Goal: Information Seeking & Learning: Learn about a topic

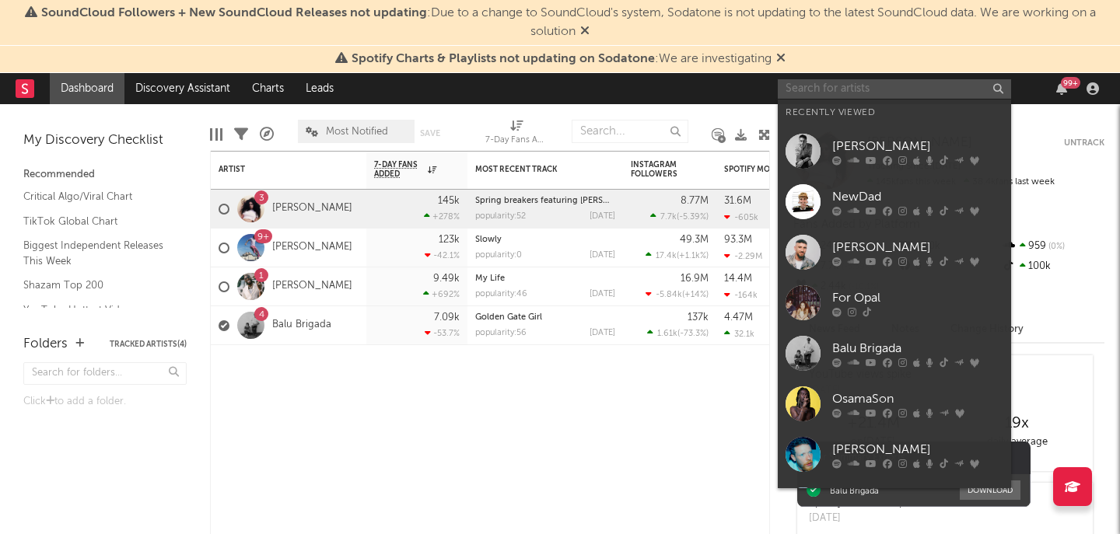
click at [865, 96] on input "text" at bounding box center [894, 88] width 233 height 19
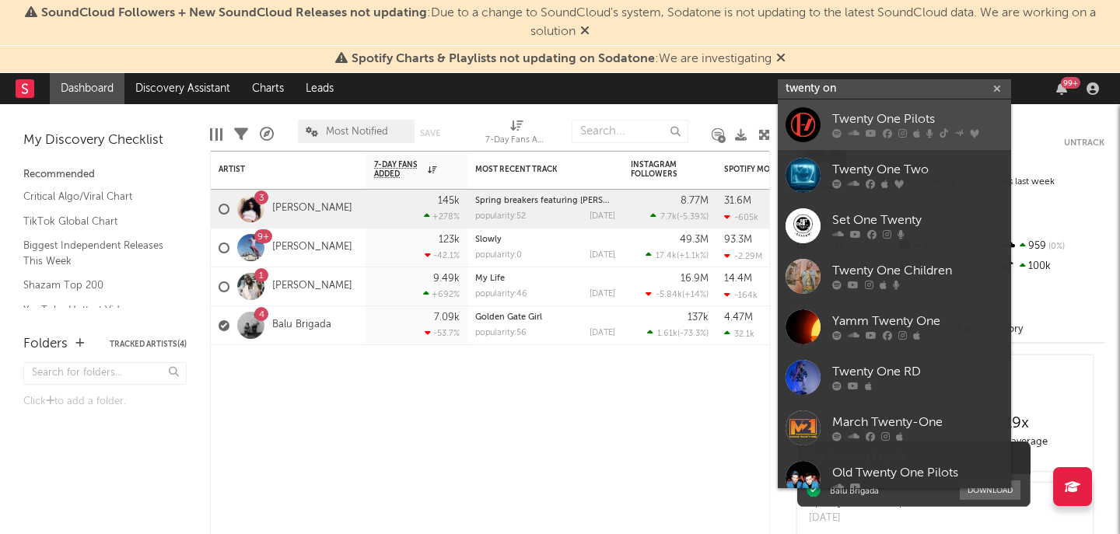
type input "twenty on"
click at [915, 119] on div "Twenty One Pilots" at bounding box center [917, 119] width 171 height 19
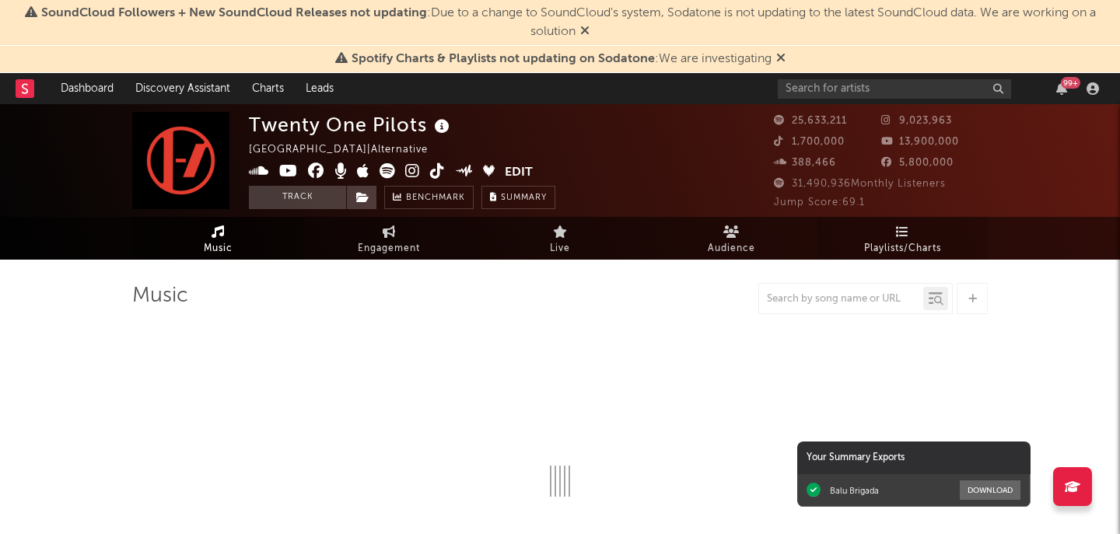
click at [898, 244] on span "Playlists/Charts" at bounding box center [902, 249] width 77 height 19
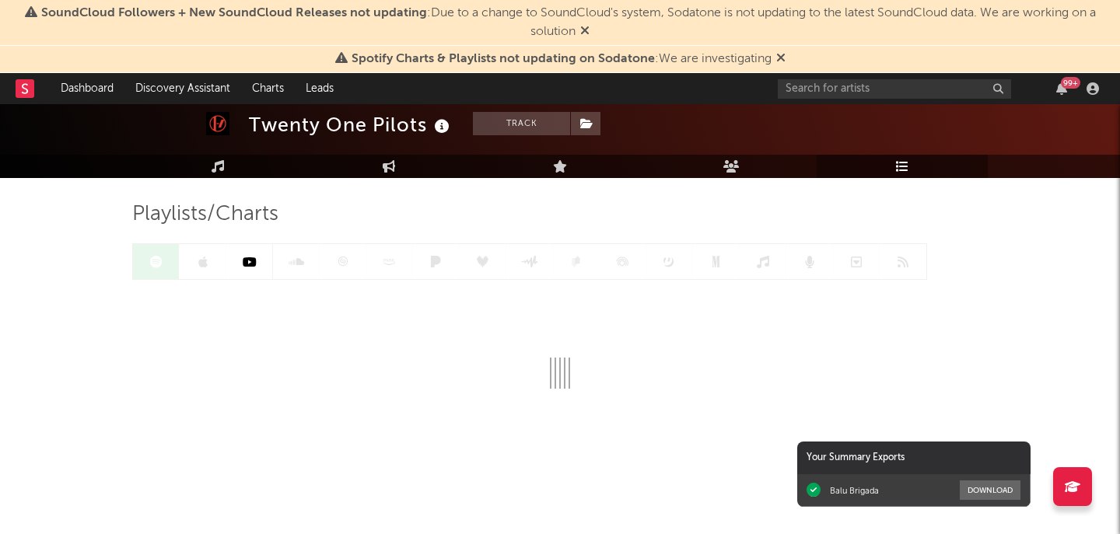
scroll to position [83, 0]
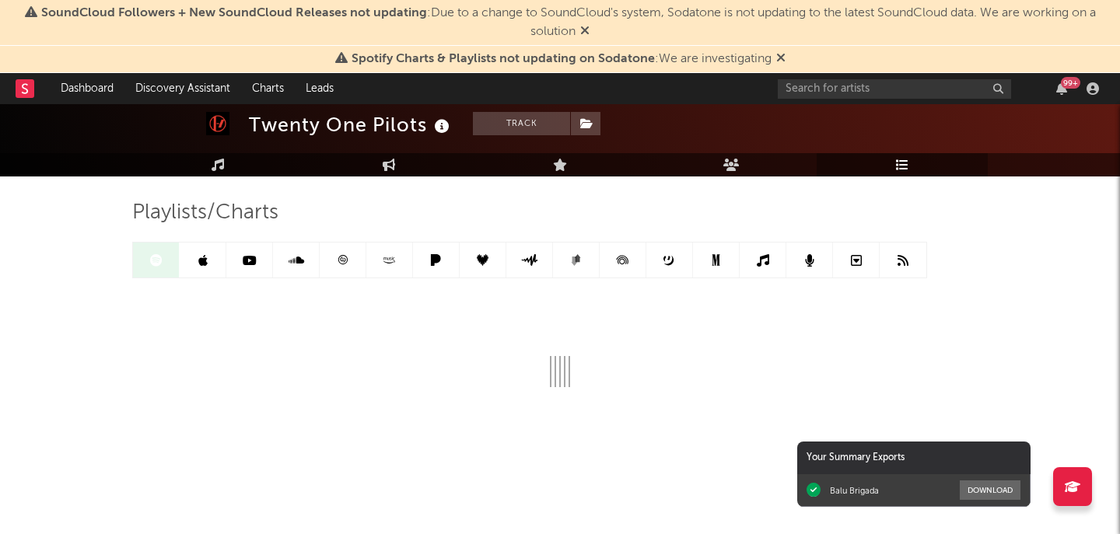
click at [587, 27] on icon at bounding box center [584, 30] width 9 height 12
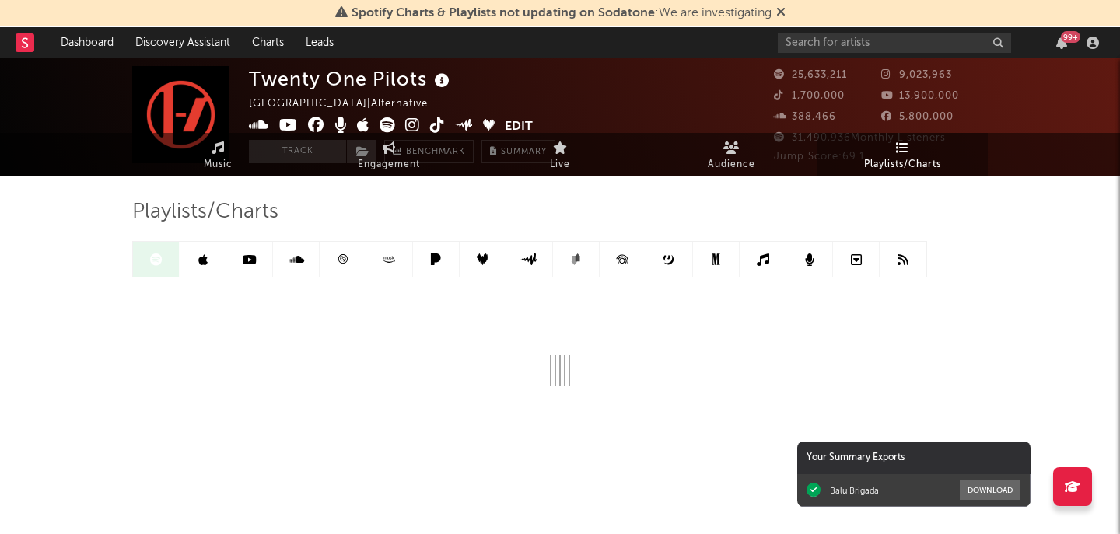
click at [782, 12] on icon at bounding box center [780, 11] width 9 height 12
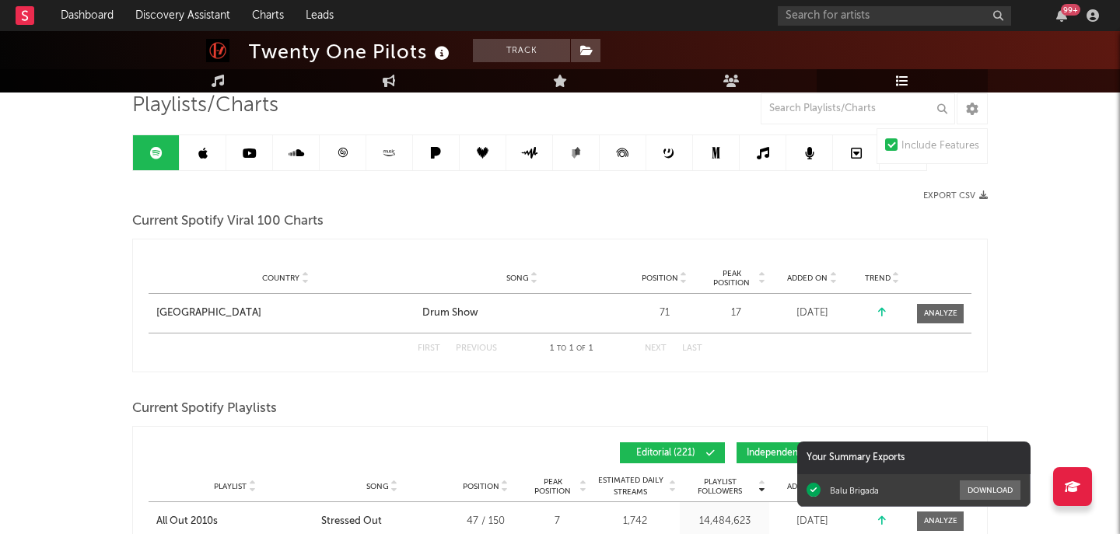
scroll to position [0, 0]
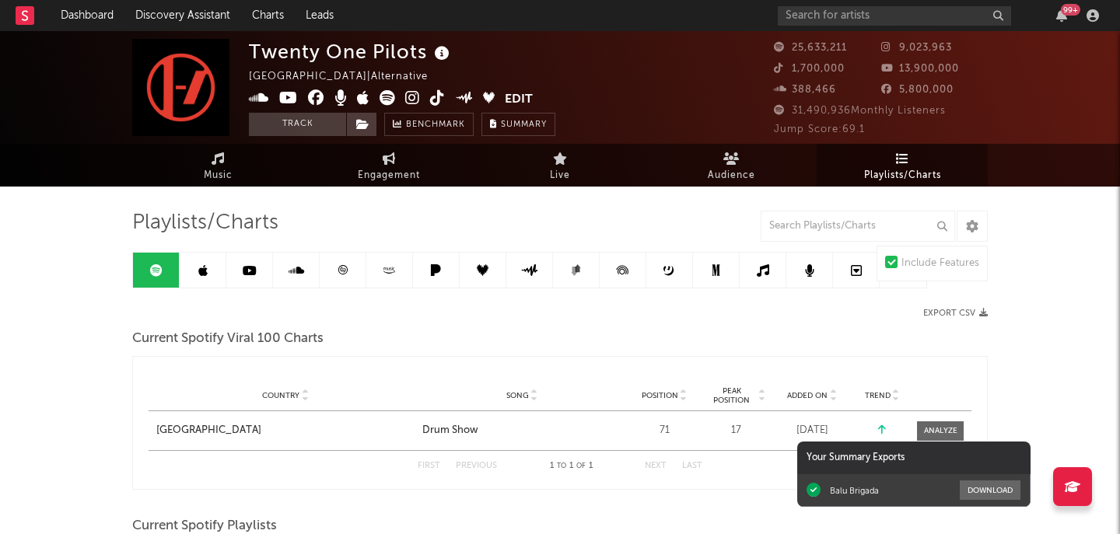
click at [910, 156] on link "Playlists/Charts" at bounding box center [902, 165] width 171 height 43
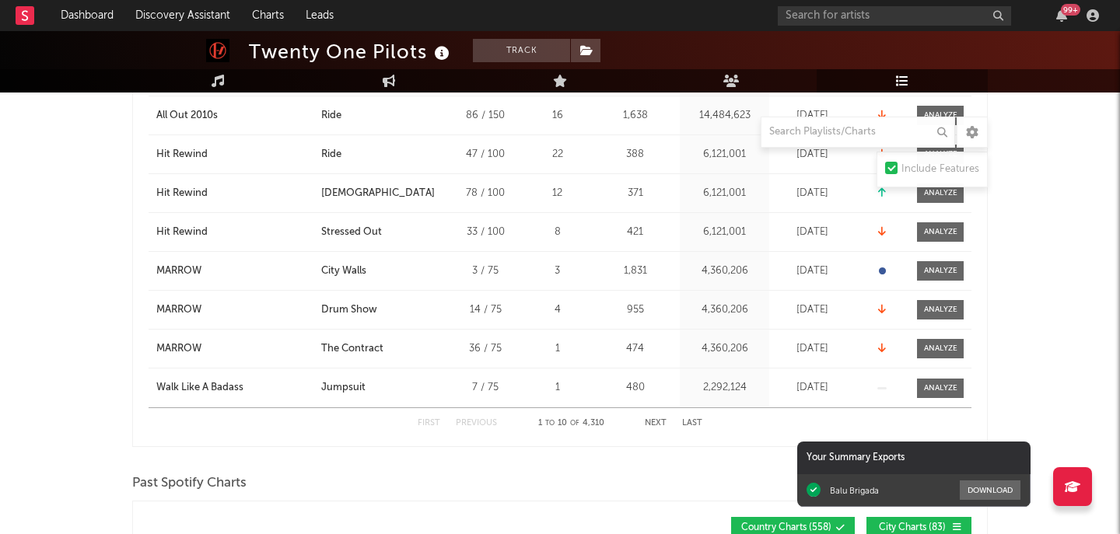
scroll to position [324, 0]
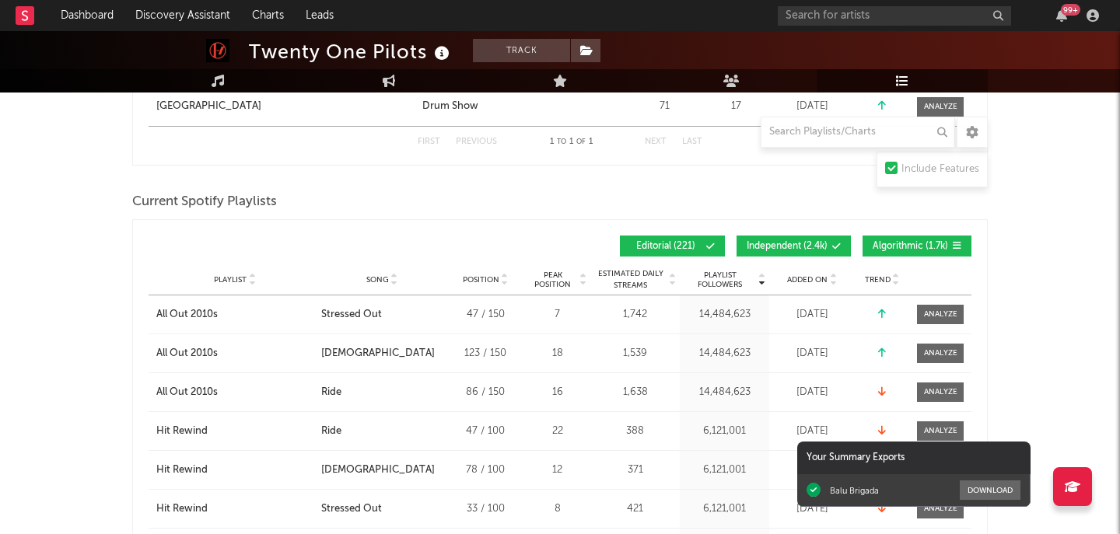
click at [828, 271] on div "Playlist City Song Position Peak Position Estimated Daily Streams Playlist Foll…" at bounding box center [560, 279] width 823 height 31
click at [827, 274] on div "Added On" at bounding box center [812, 280] width 78 height 12
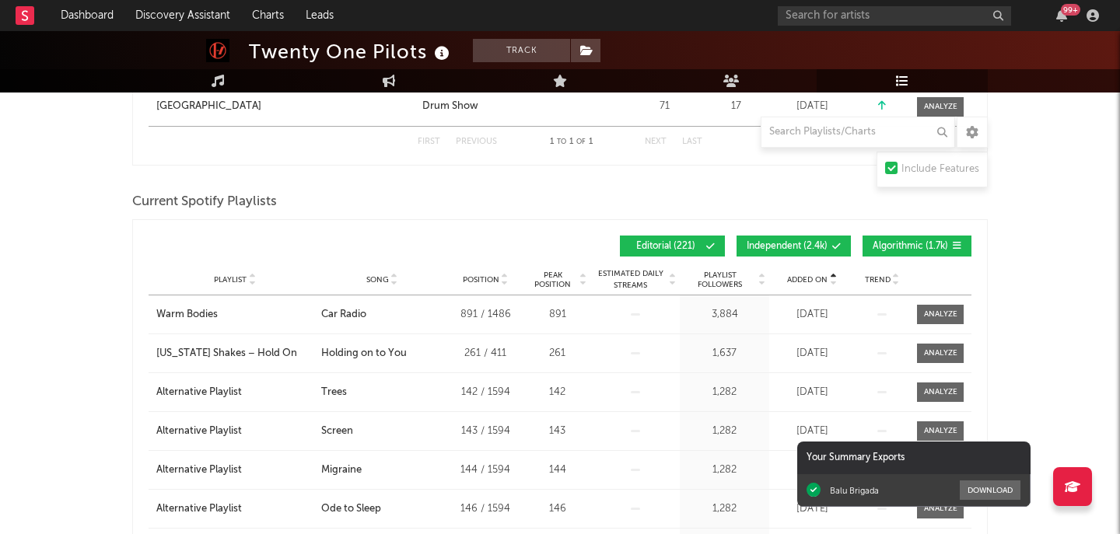
click at [827, 274] on div "Added On" at bounding box center [812, 280] width 78 height 12
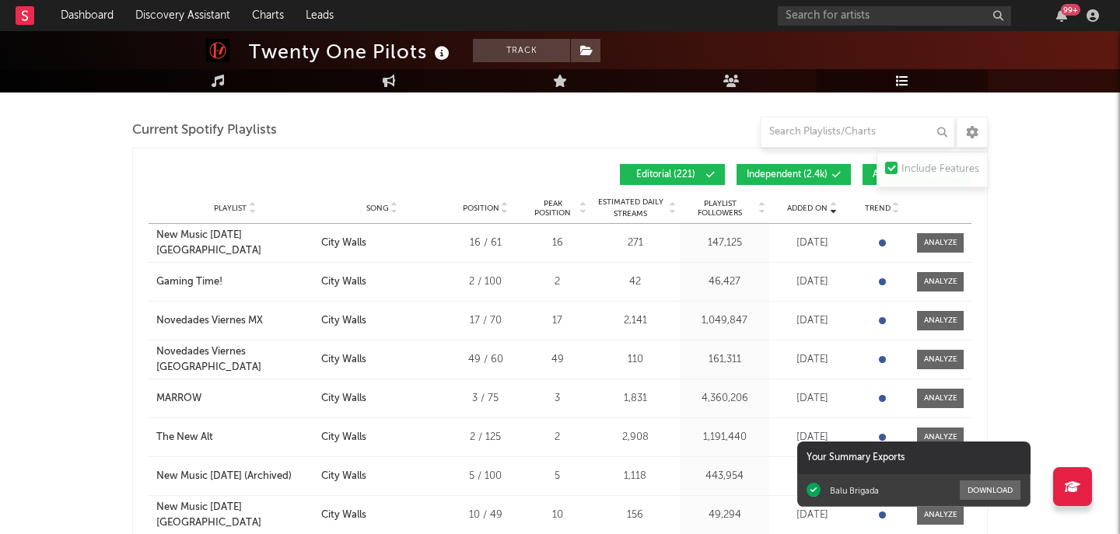
scroll to position [425, 0]
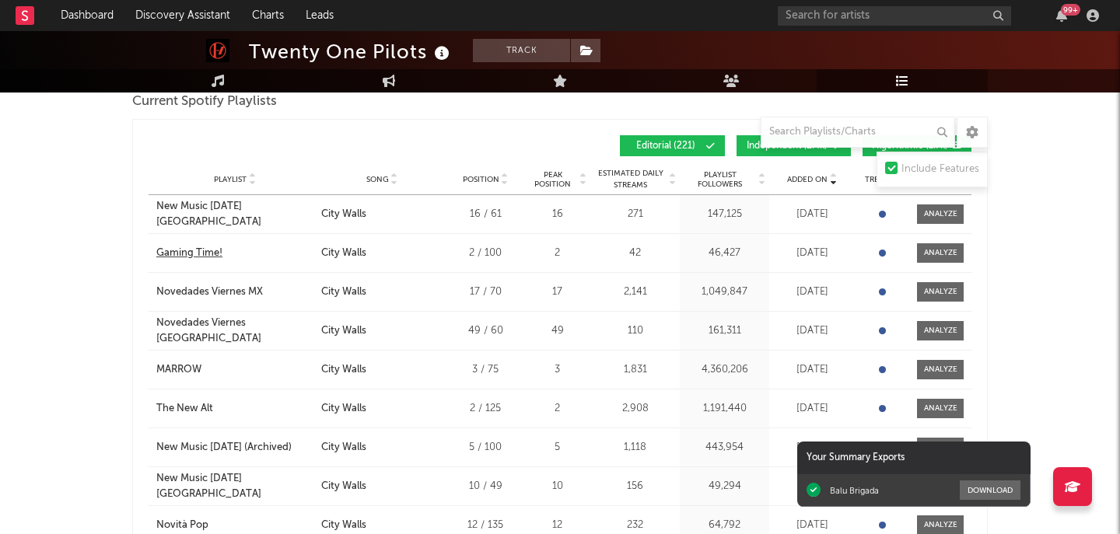
click at [220, 257] on div "Gaming Time!" at bounding box center [189, 254] width 66 height 16
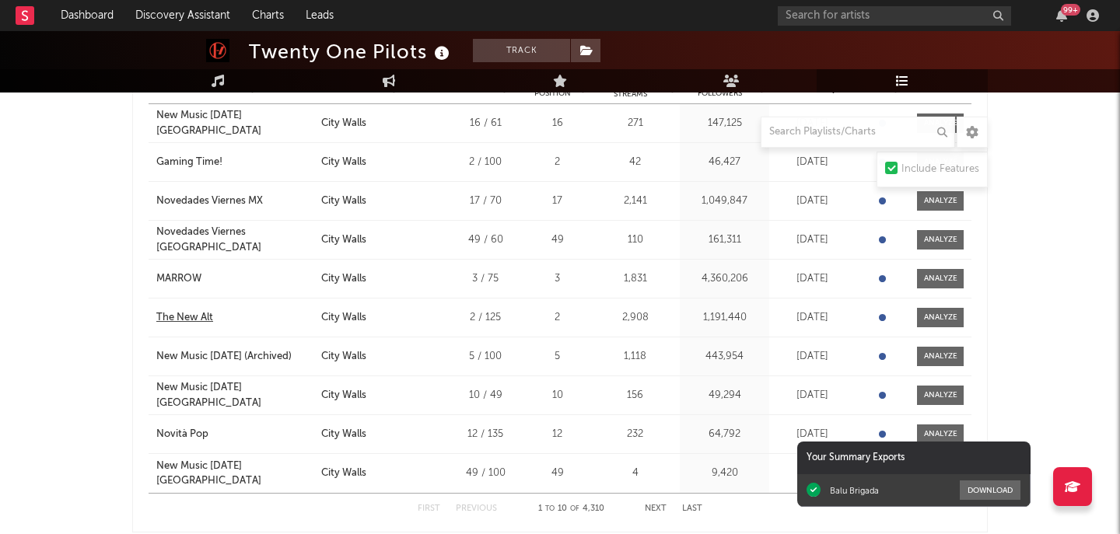
scroll to position [530, 0]
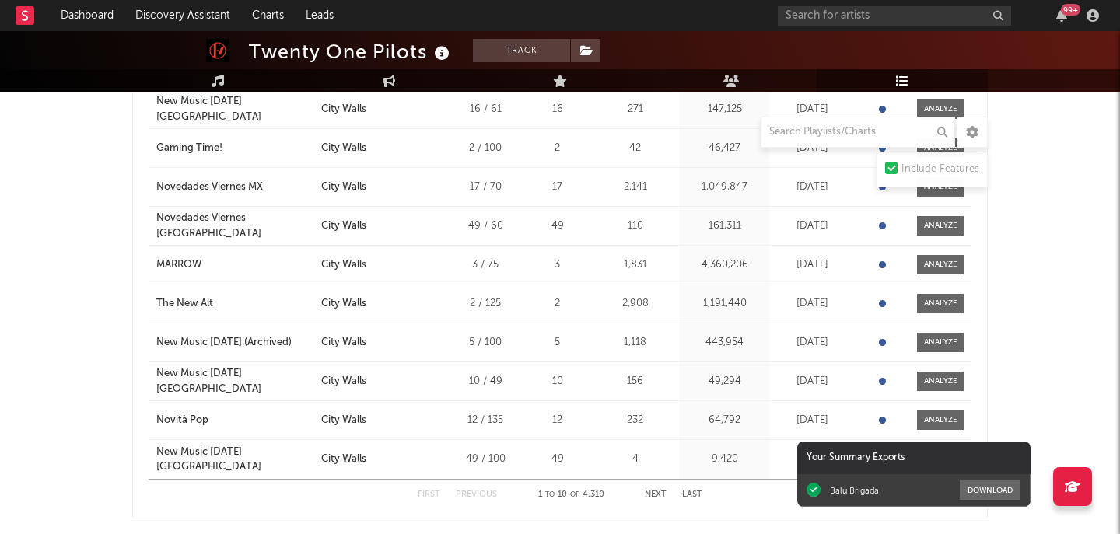
click at [648, 491] on button "Next" at bounding box center [656, 495] width 22 height 9
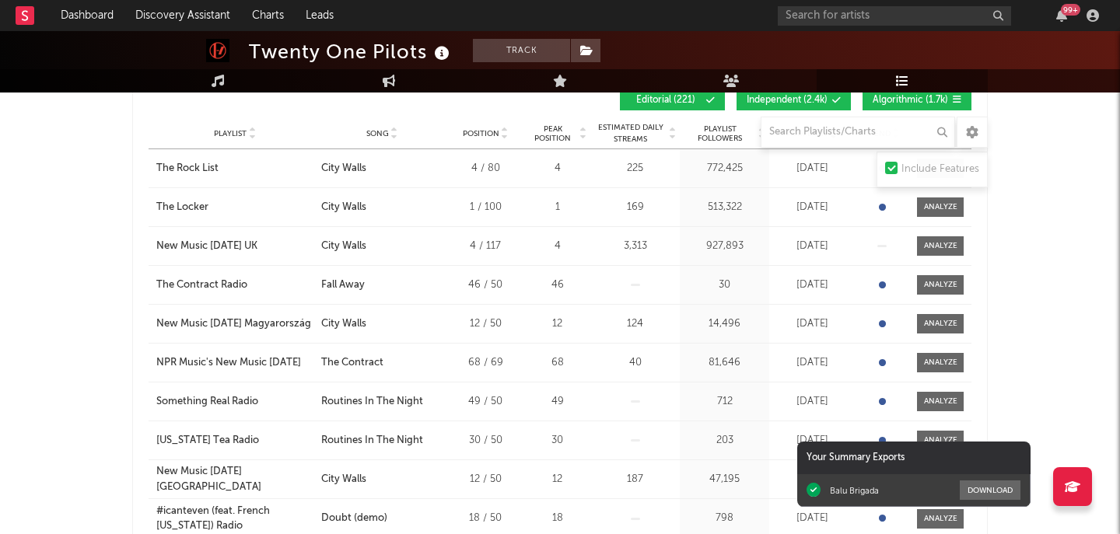
scroll to position [457, 0]
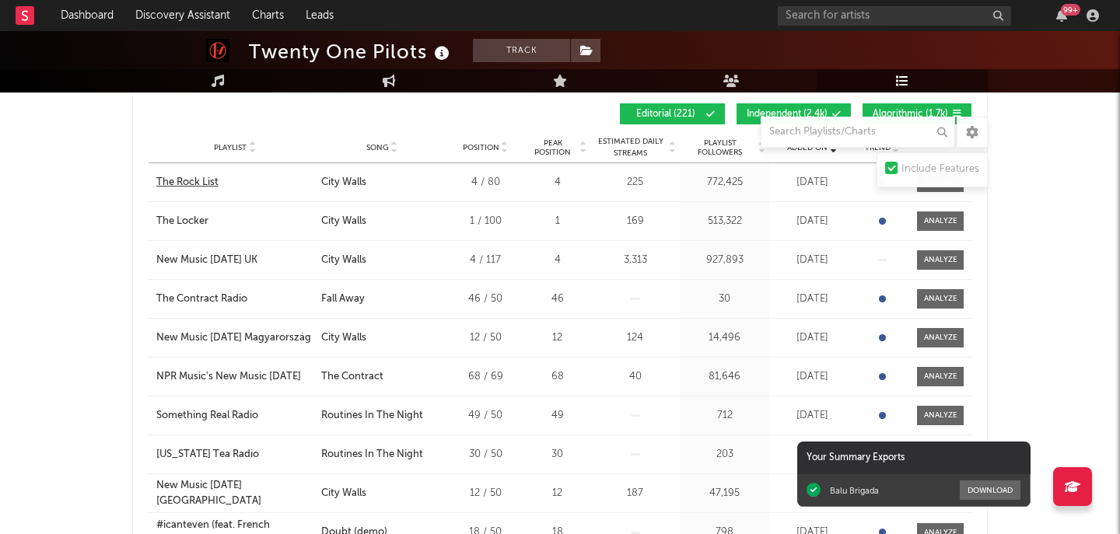
click at [207, 179] on div "The Rock List" at bounding box center [187, 183] width 62 height 16
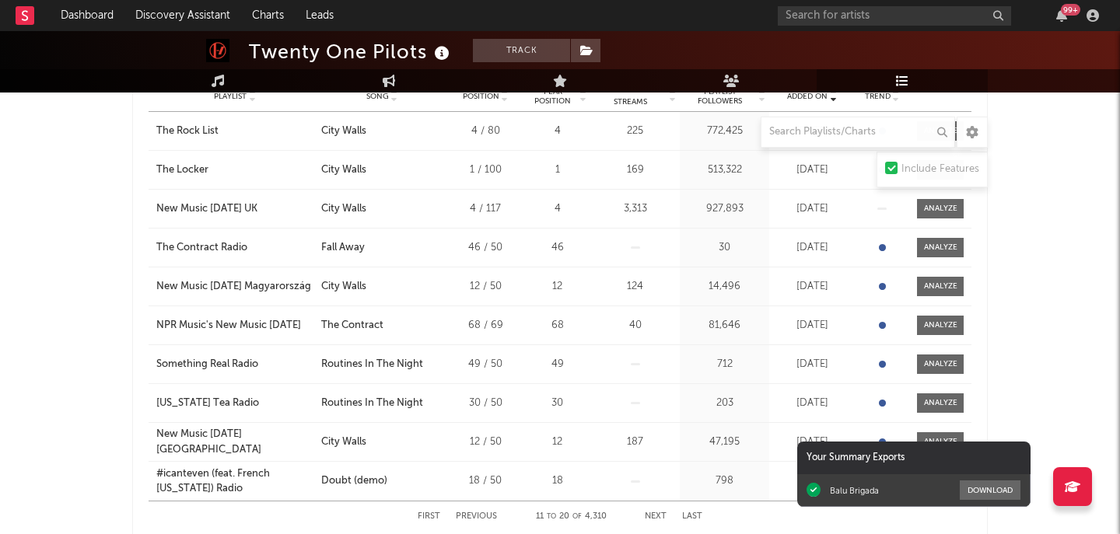
scroll to position [518, 0]
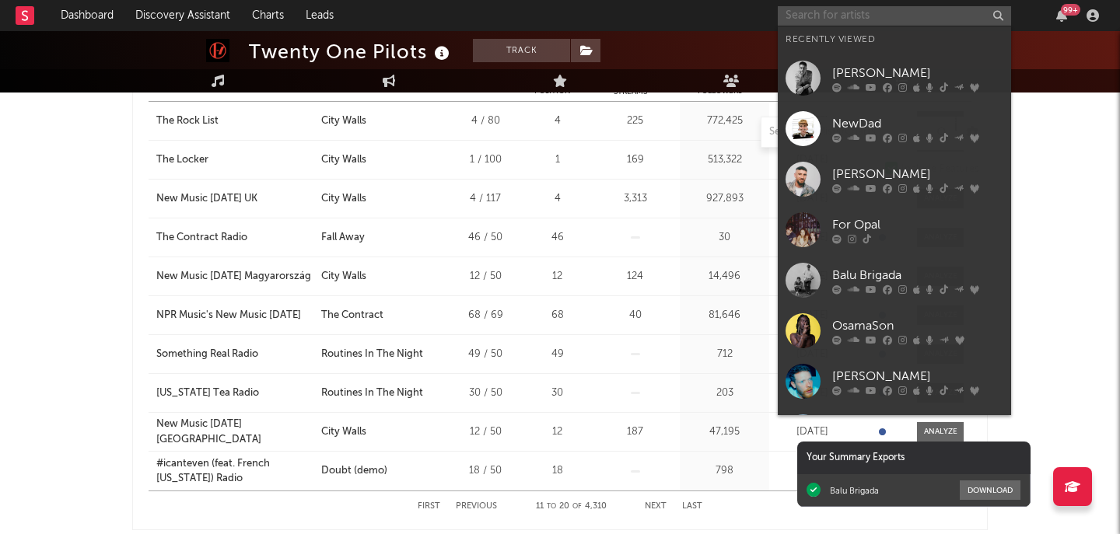
click at [876, 23] on input "text" at bounding box center [894, 15] width 233 height 19
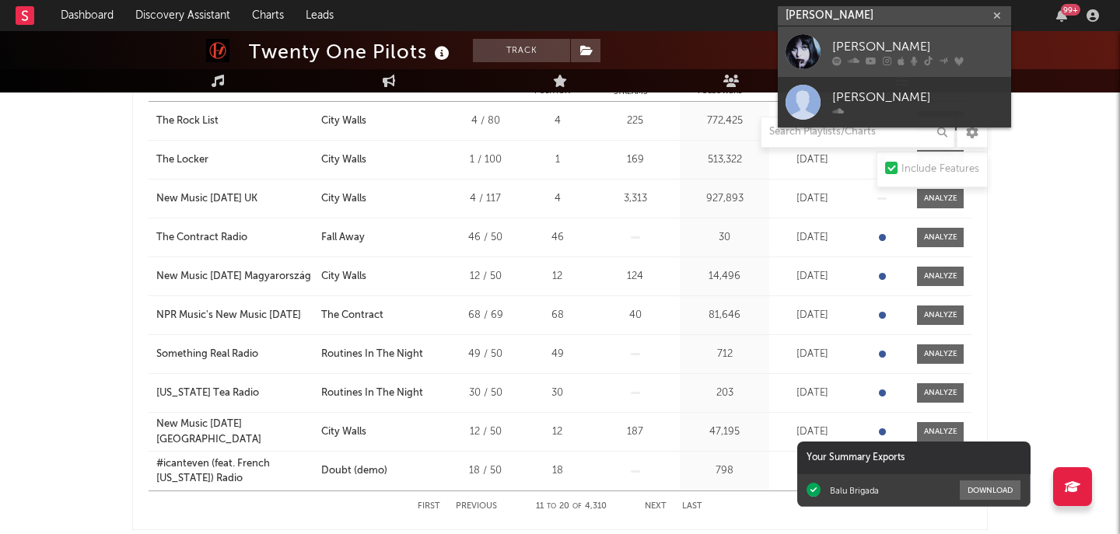
type input "amira elfeky"
click at [877, 48] on div "Amira Elfeky" at bounding box center [917, 46] width 171 height 19
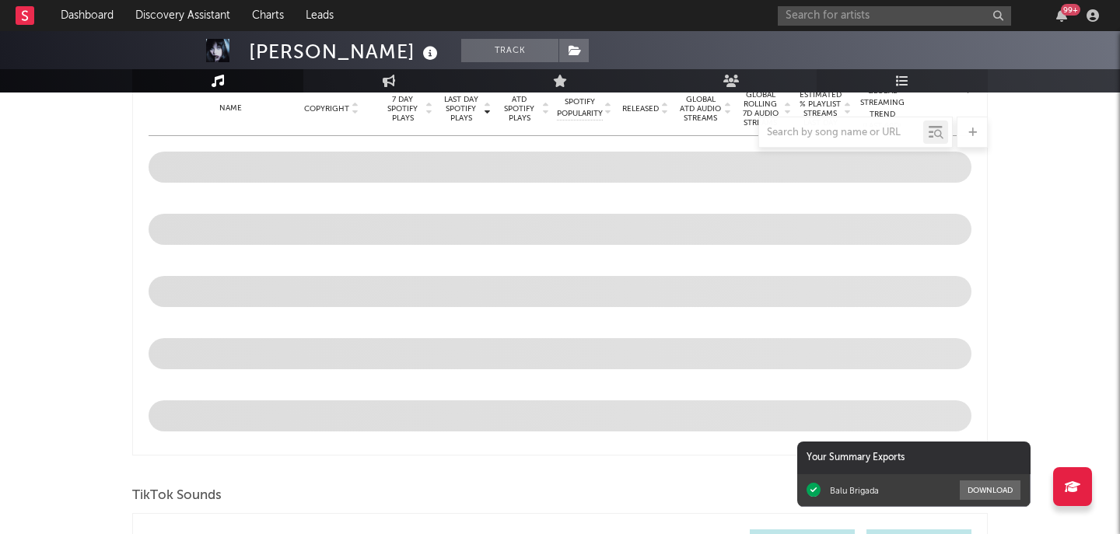
click at [883, 177] on span at bounding box center [560, 167] width 823 height 62
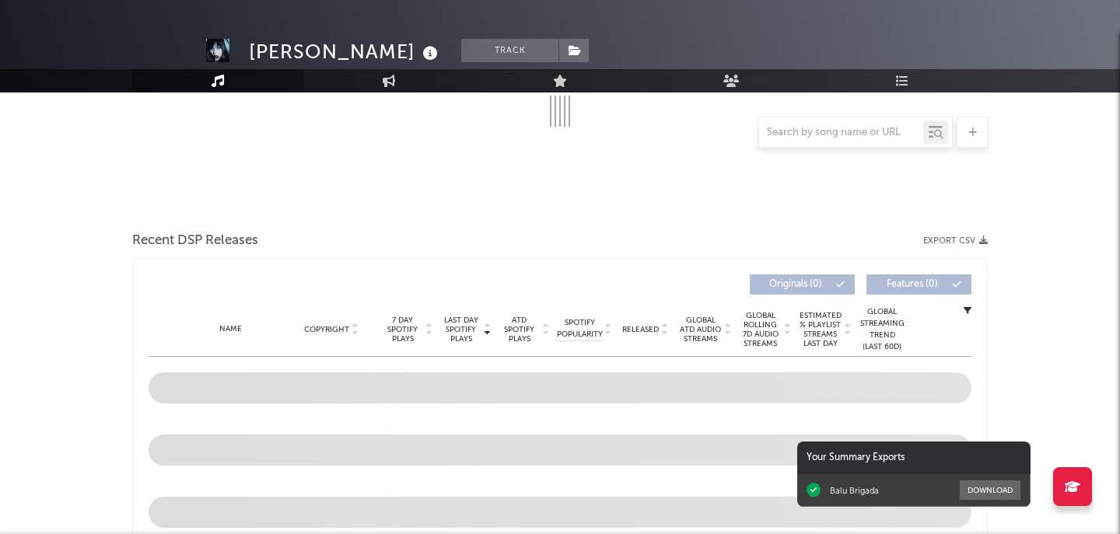
select select "6m"
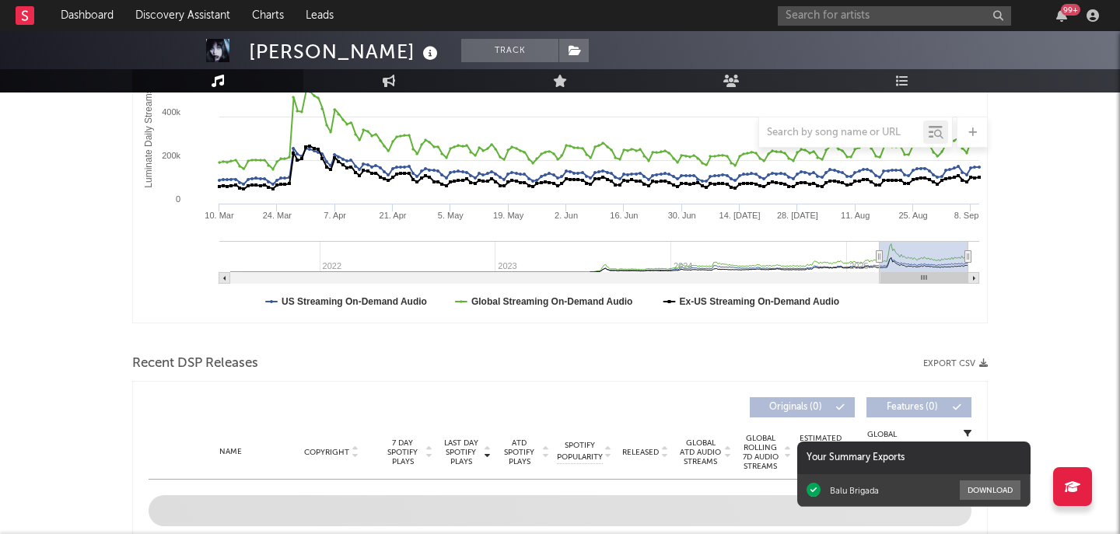
scroll to position [102, 0]
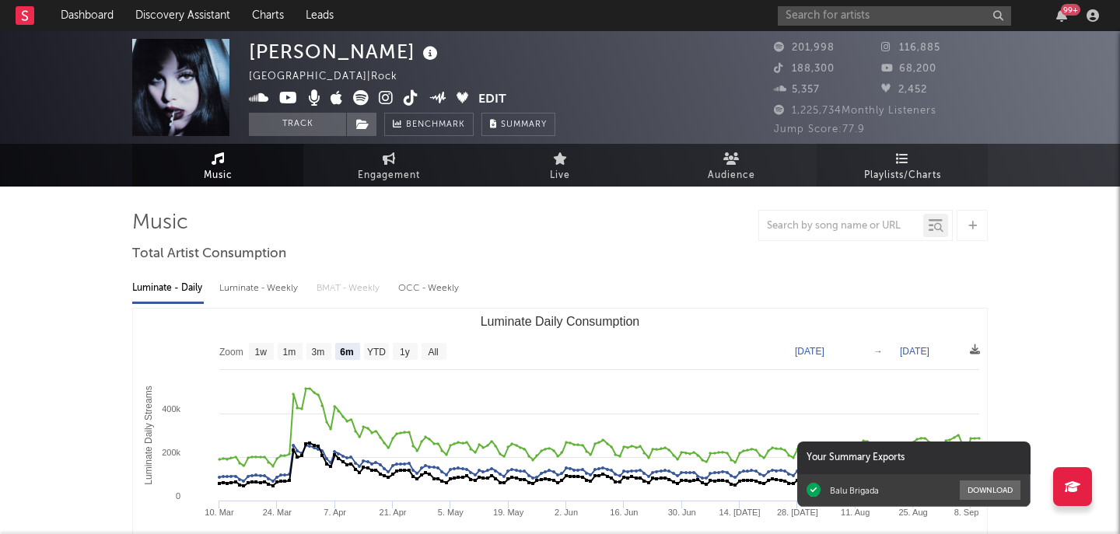
click at [939, 160] on link "Playlists/Charts" at bounding box center [902, 165] width 171 height 43
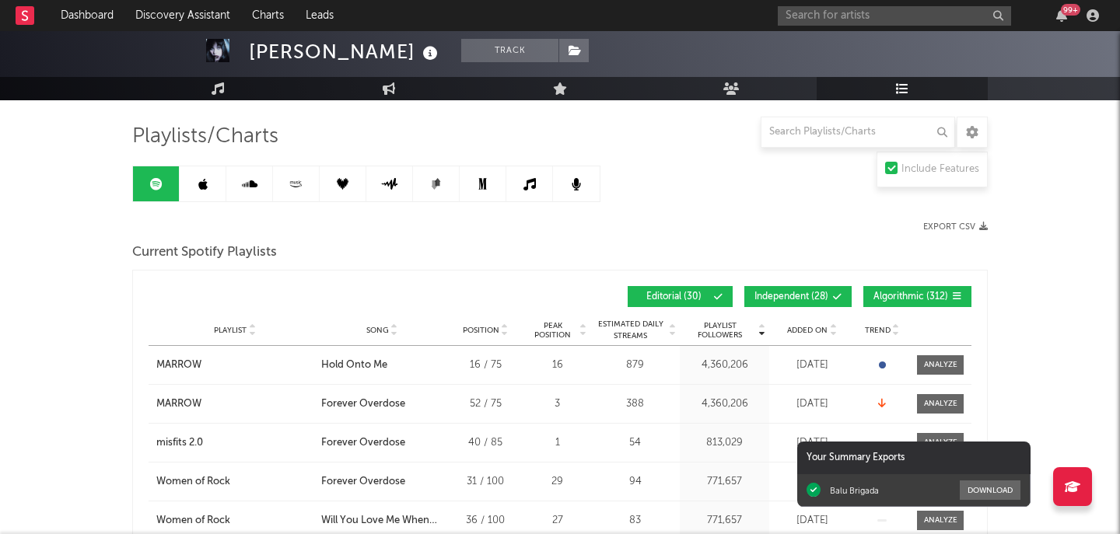
scroll to position [173, 0]
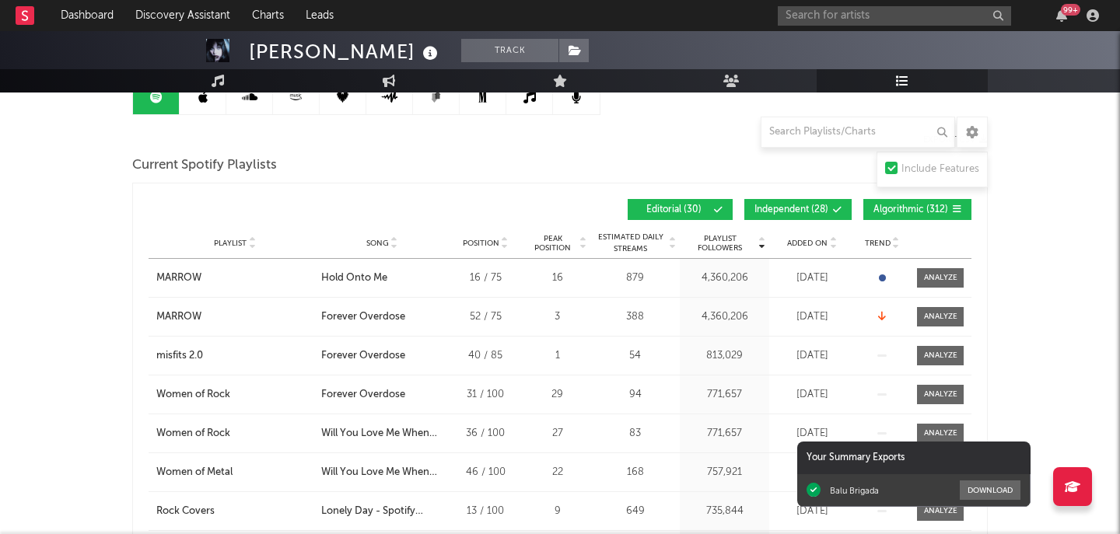
click at [835, 254] on div "Playlist City Song Position Peak Position Estimated Daily Streams Playlist Foll…" at bounding box center [560, 243] width 823 height 31
click at [828, 250] on div "Playlist City Song Position Peak Position Estimated Daily Streams Playlist Foll…" at bounding box center [560, 243] width 823 height 31
click at [817, 247] on span "Added On" at bounding box center [807, 243] width 40 height 9
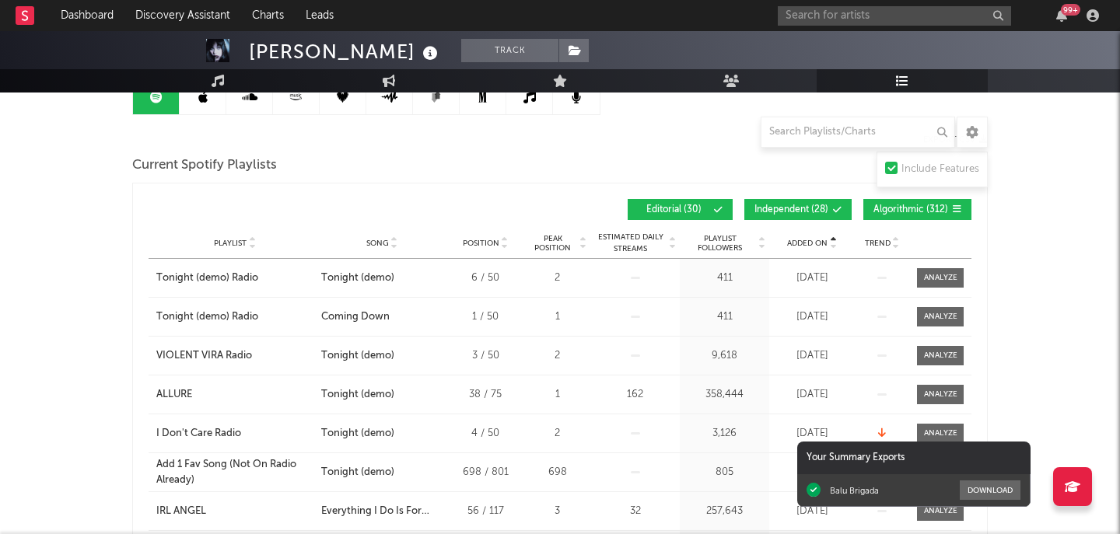
click at [817, 247] on span "Added On" at bounding box center [807, 243] width 40 height 9
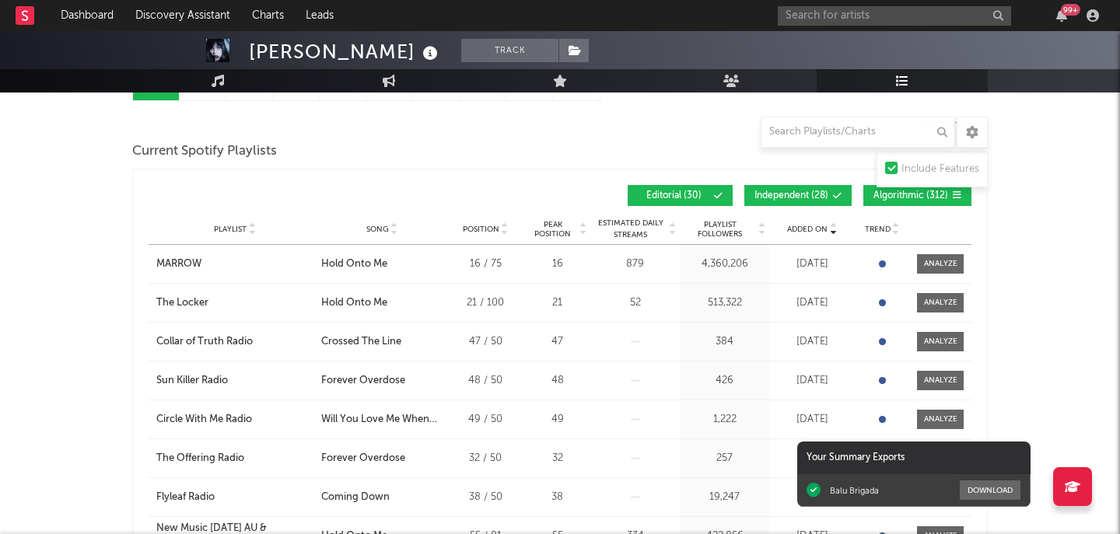
scroll to position [189, 0]
